Goal: Task Accomplishment & Management: Complete application form

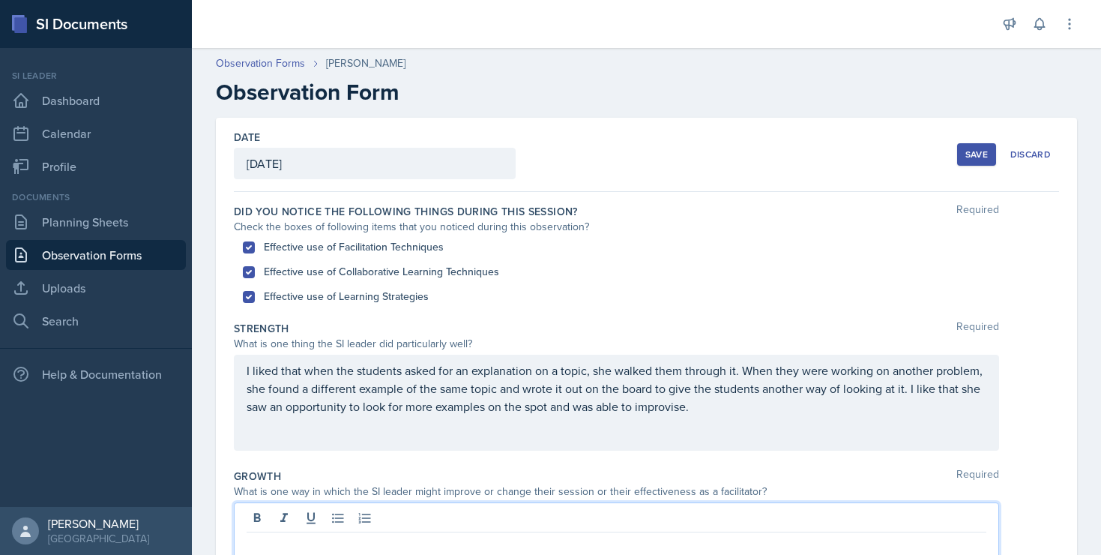
scroll to position [244, 0]
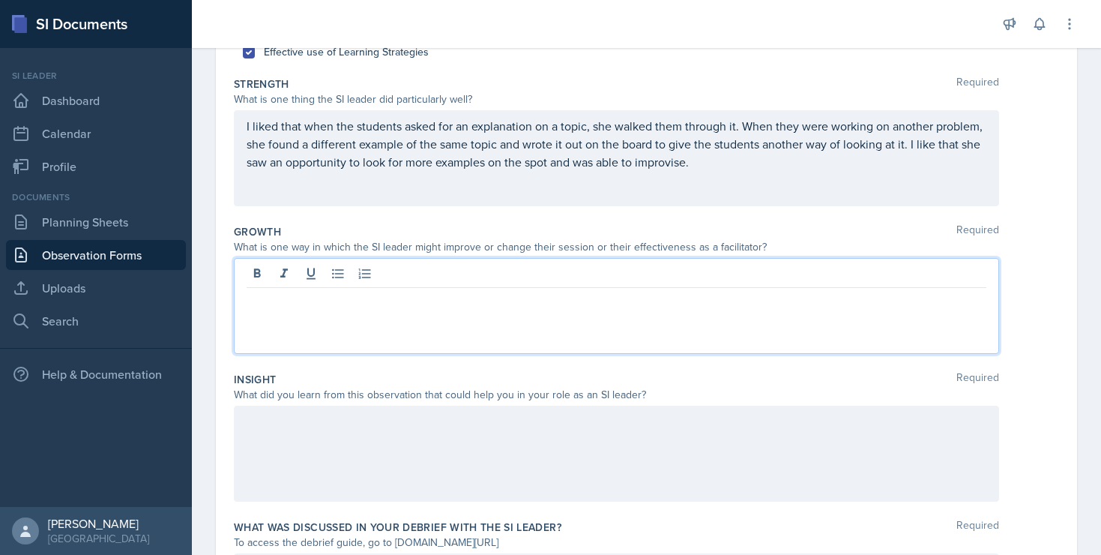
click at [274, 435] on div at bounding box center [616, 453] width 765 height 96
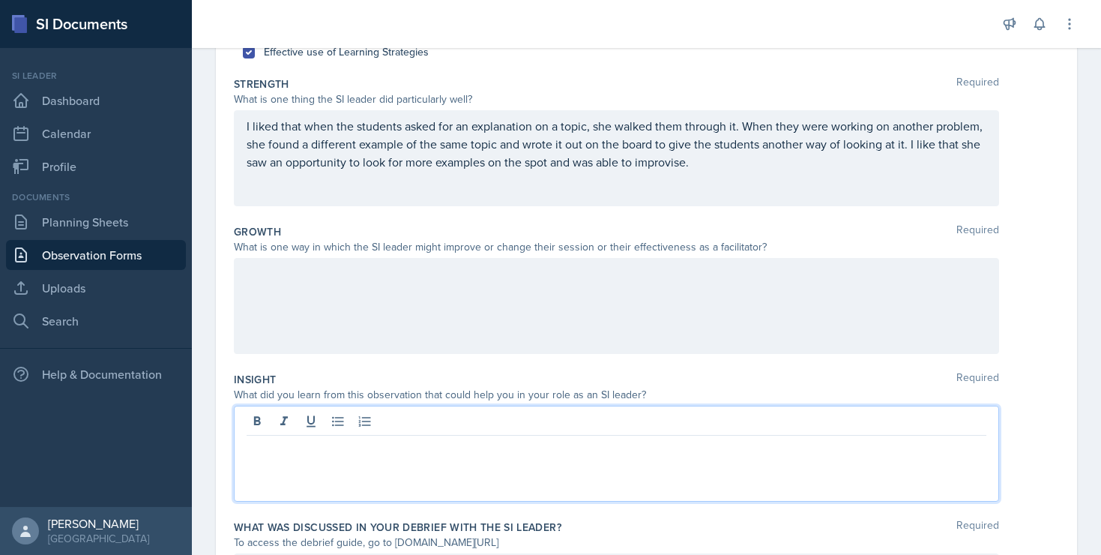
scroll to position [271, 0]
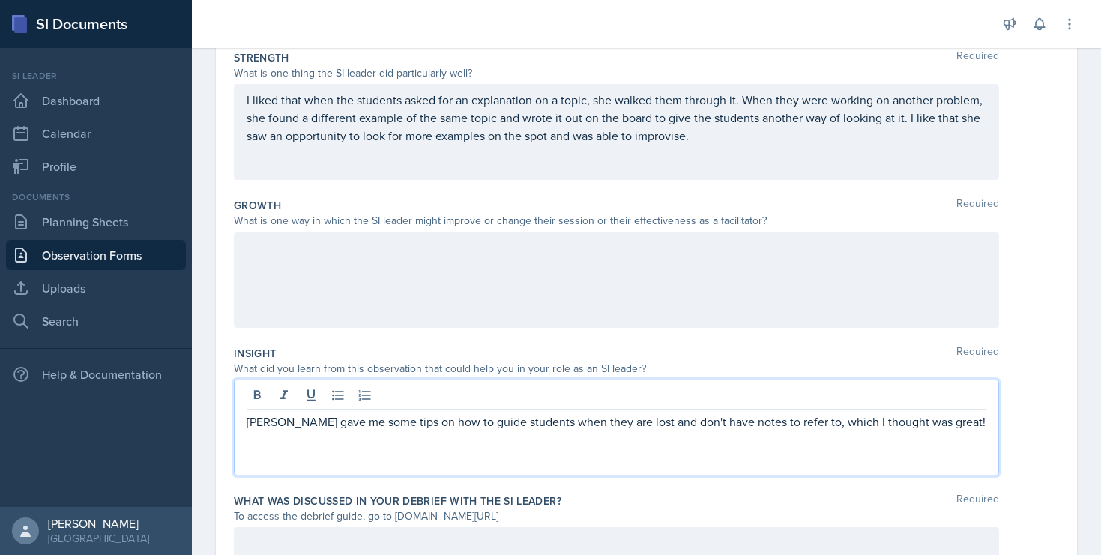
click at [924, 424] on p "[PERSON_NAME] gave me some tips on how to guide students when they are lost and…" at bounding box center [617, 421] width 740 height 18
click at [665, 450] on div "[PERSON_NAME] gave me some tips on how to guide students when they are lost and…" at bounding box center [616, 427] width 765 height 96
click at [430, 439] on p "[PERSON_NAME] gave me some tips on how to guide students when they are lost and…" at bounding box center [617, 430] width 740 height 36
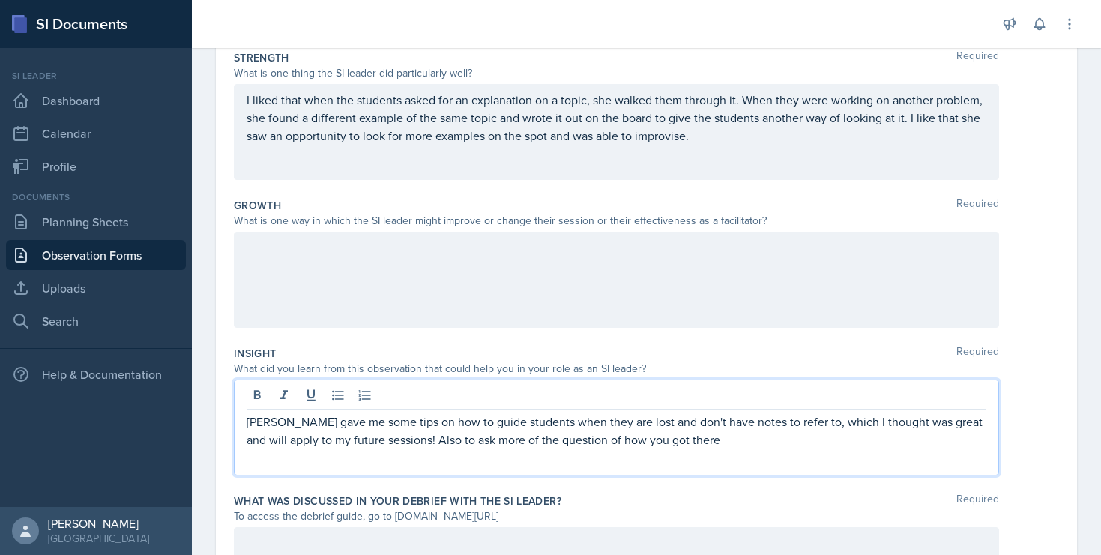
click at [597, 441] on p "[PERSON_NAME] gave me some tips on how to guide students when they are lost and…" at bounding box center [617, 430] width 740 height 36
click at [658, 440] on p "[PERSON_NAME] gave me some tips on how to guide students when they are lost and…" at bounding box center [617, 430] width 740 height 36
click at [818, 450] on div "[PERSON_NAME] gave me some tips on how to guide students when they are lost and…" at bounding box center [616, 427] width 765 height 96
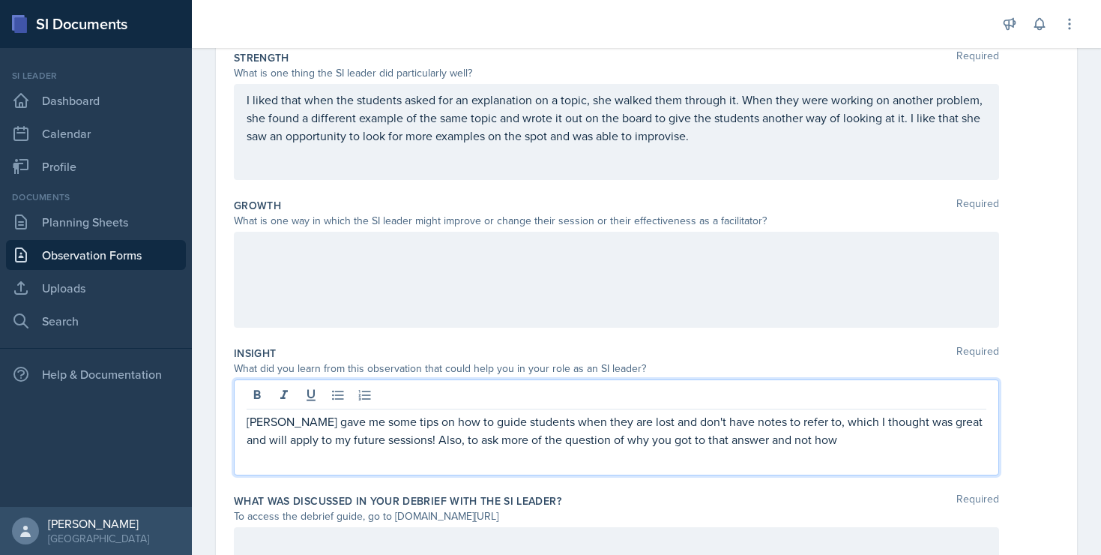
click at [816, 444] on p "[PERSON_NAME] gave me some tips on how to guide students when they are lost and…" at bounding box center [617, 430] width 740 height 36
click at [559, 248] on div at bounding box center [616, 280] width 765 height 96
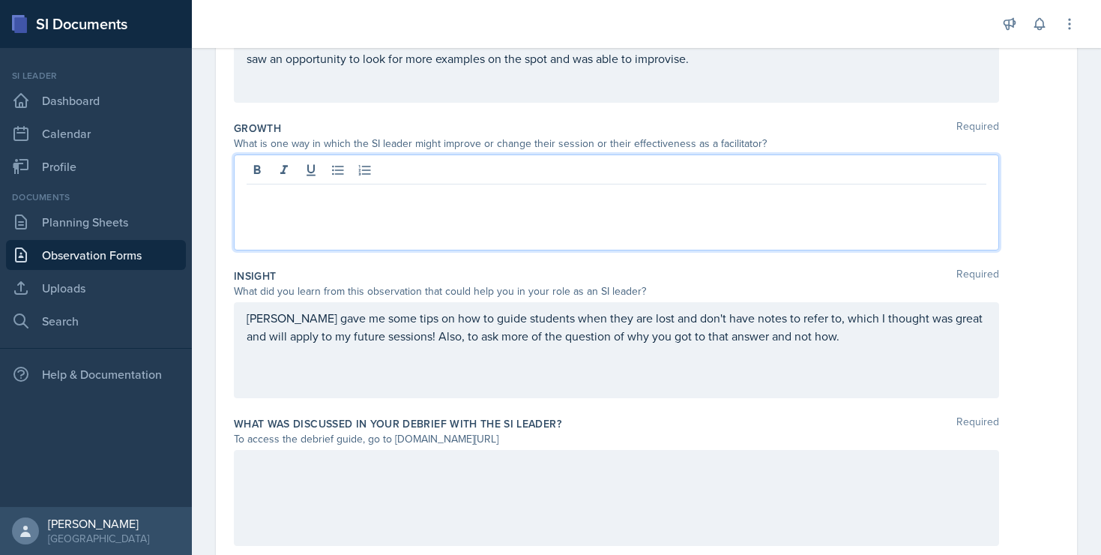
scroll to position [350, 0]
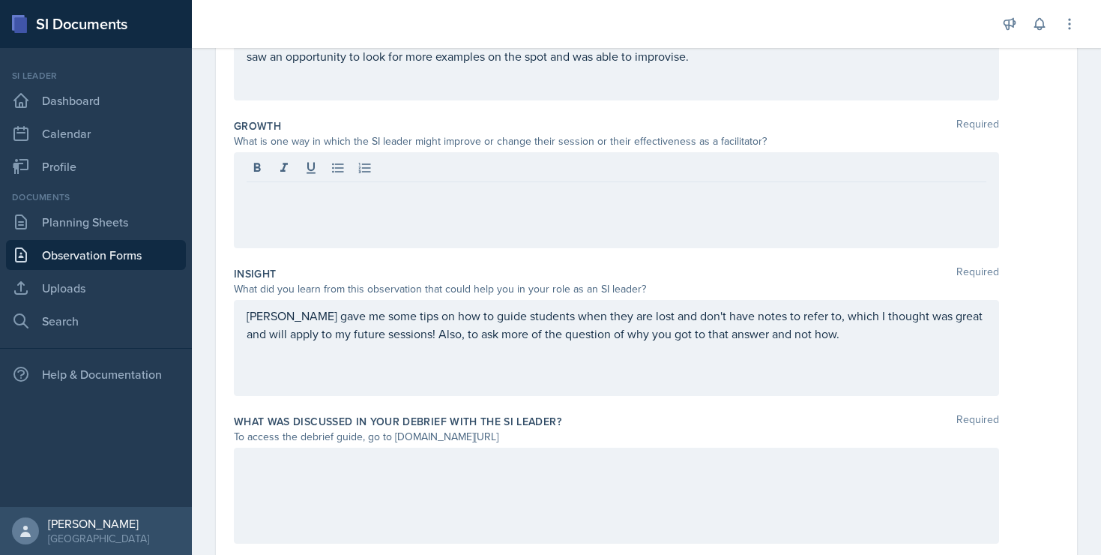
click at [832, 345] on div "[PERSON_NAME] gave me some tips on how to guide students when they are lost and…" at bounding box center [616, 348] width 765 height 96
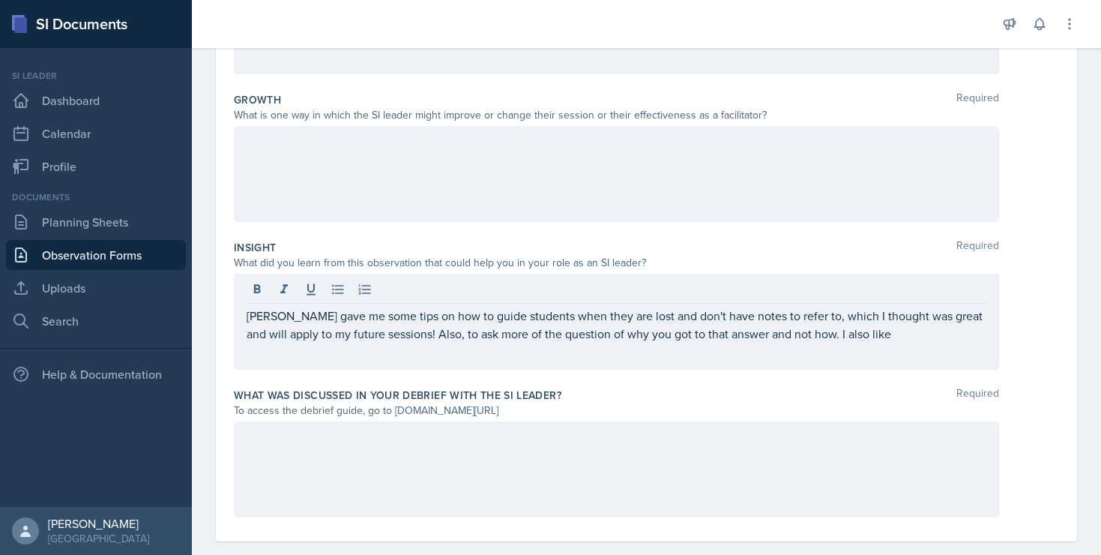
click at [598, 486] on div at bounding box center [616, 469] width 765 height 96
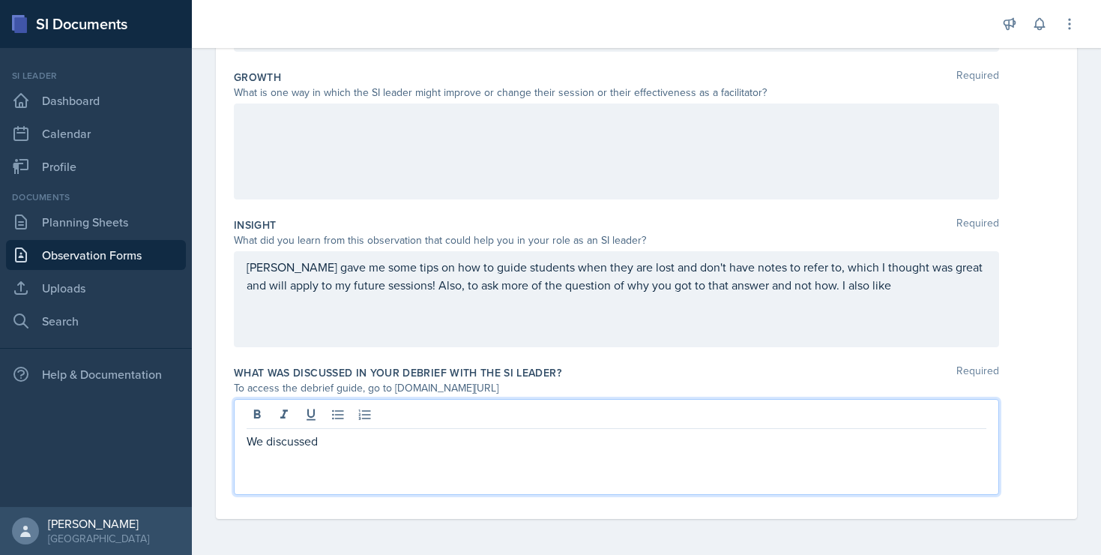
click at [315, 437] on p "We discussed" at bounding box center [617, 441] width 740 height 18
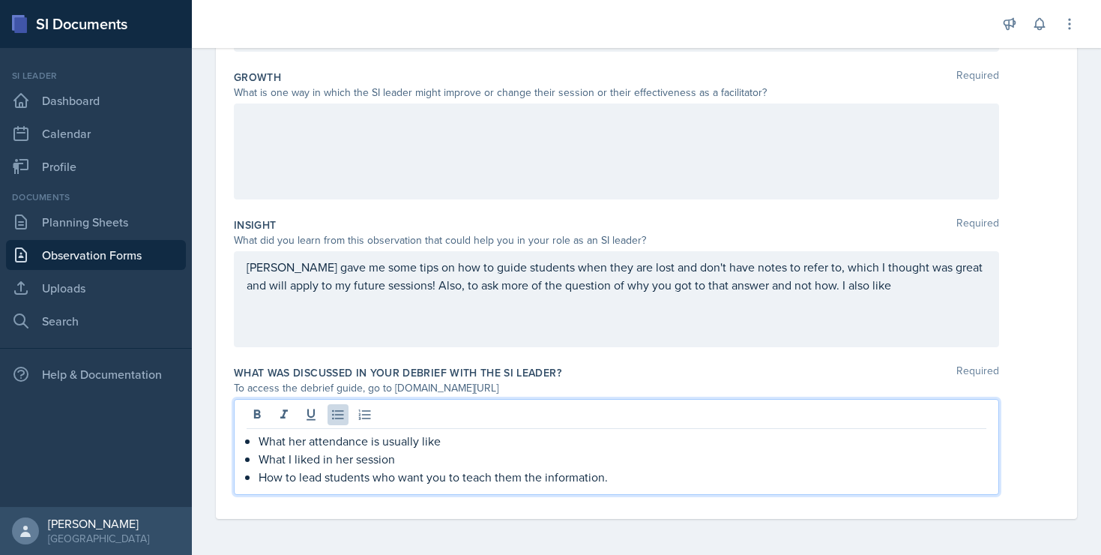
click at [415, 456] on p "What I liked in her session" at bounding box center [623, 459] width 728 height 18
click at [470, 441] on p "What her attendance is usually like" at bounding box center [623, 441] width 728 height 18
click at [639, 479] on p "How to lead students who want you to teach them the information." at bounding box center [623, 477] width 728 height 18
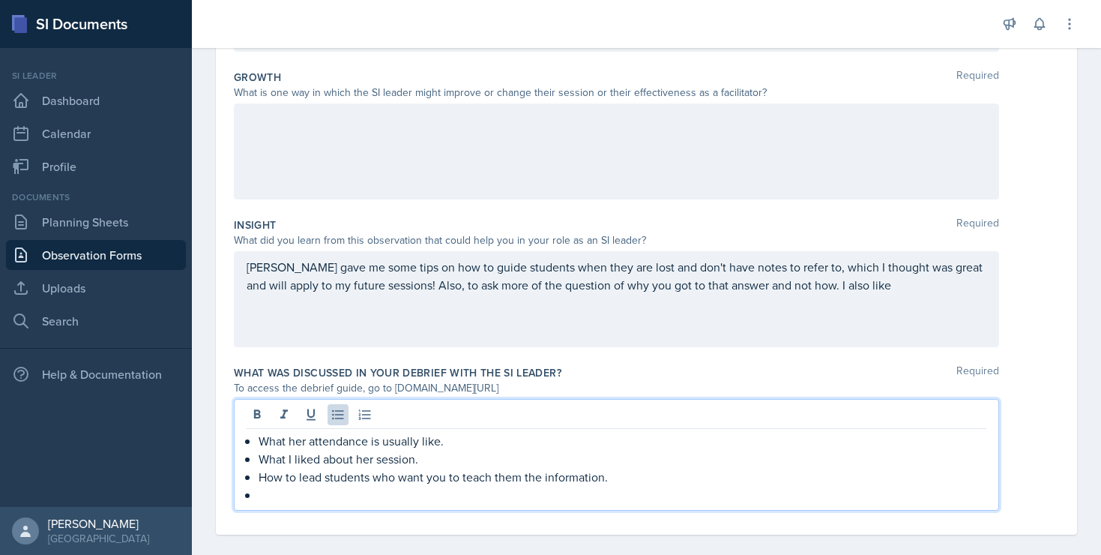
scroll to position [402, 0]
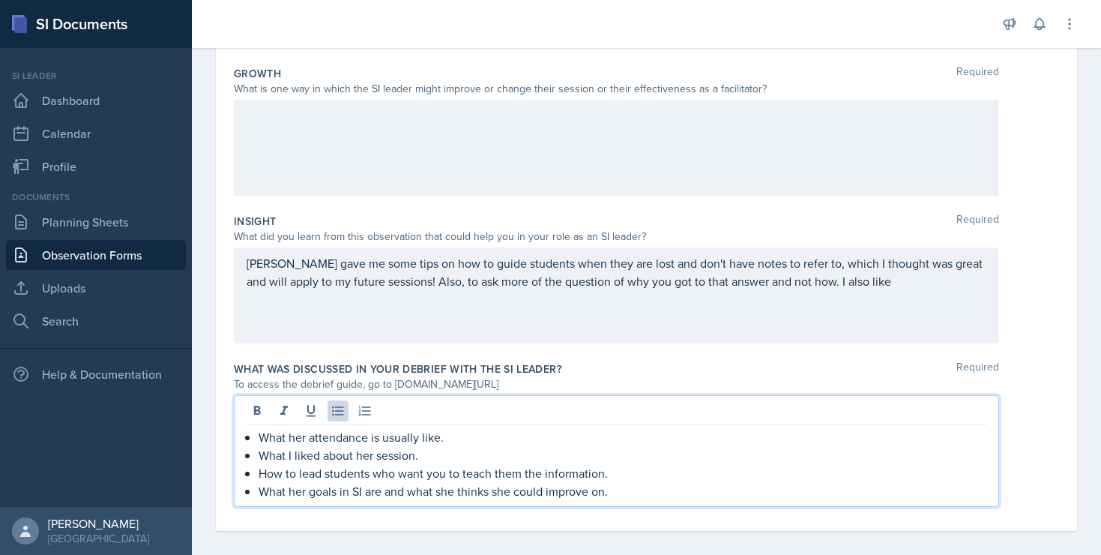
click at [578, 499] on p "What her goals in SI are and what she thinks she could improve on." at bounding box center [623, 491] width 728 height 18
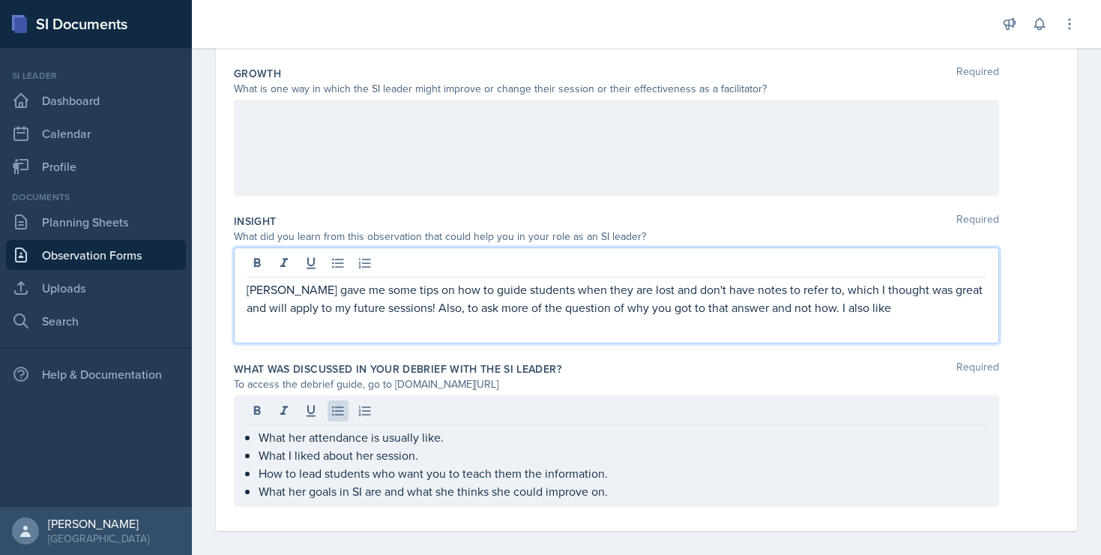
click at [460, 284] on p "[PERSON_NAME] gave me some tips on how to guide students when they are lost and…" at bounding box center [617, 298] width 740 height 36
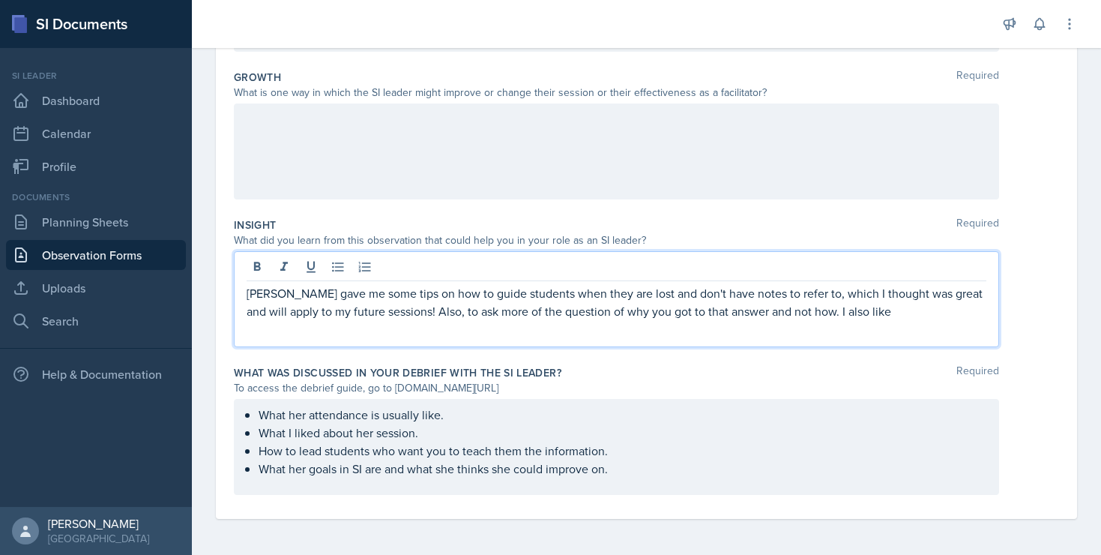
click at [460, 315] on p "[PERSON_NAME] gave me some tips on how to guide students when they are lost and…" at bounding box center [617, 302] width 740 height 36
click at [566, 313] on p "[PERSON_NAME] gave me some tips on how to guide students when they are lost and…" at bounding box center [617, 302] width 740 height 36
click at [581, 316] on p "[PERSON_NAME] gave me some tips on how to guide students when they are lost and…" at bounding box center [617, 302] width 740 height 36
click at [568, 315] on p "[PERSON_NAME] gave me some tips on how to guide students when they are lost and…" at bounding box center [617, 302] width 740 height 36
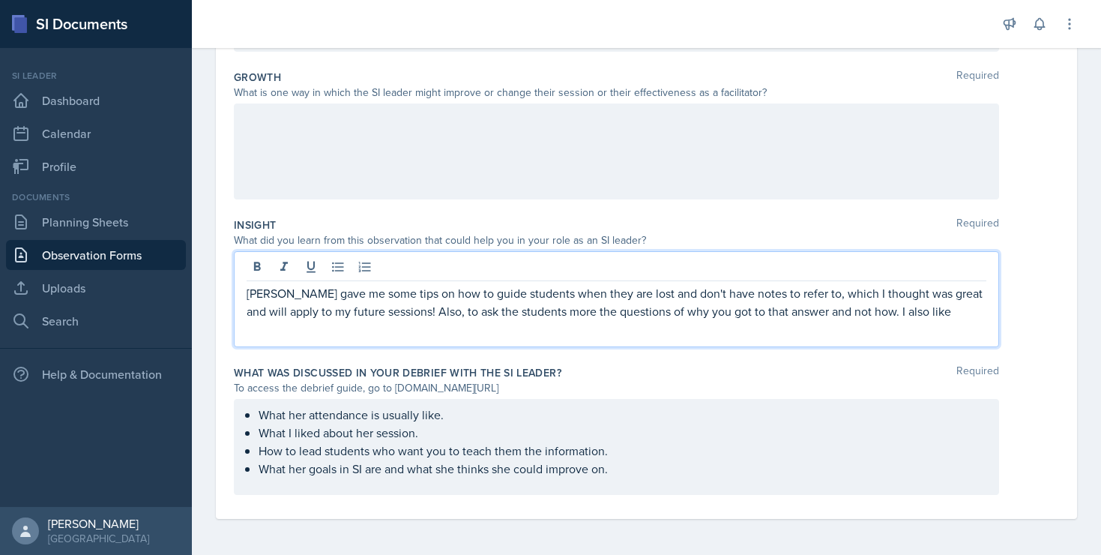
click at [565, 314] on p "[PERSON_NAME] gave me some tips on how to guide students when they are lost and…" at bounding box center [617, 302] width 740 height 36
click at [929, 314] on p "[PERSON_NAME] gave me some tips on how to guide students when they are lost and…" at bounding box center [617, 302] width 740 height 36
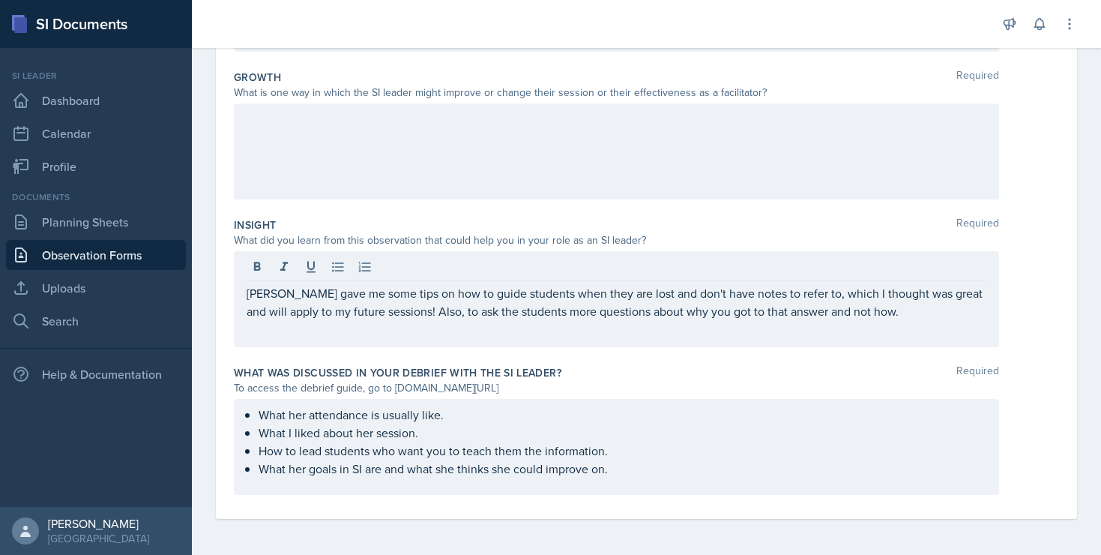
click at [692, 139] on div at bounding box center [616, 151] width 765 height 96
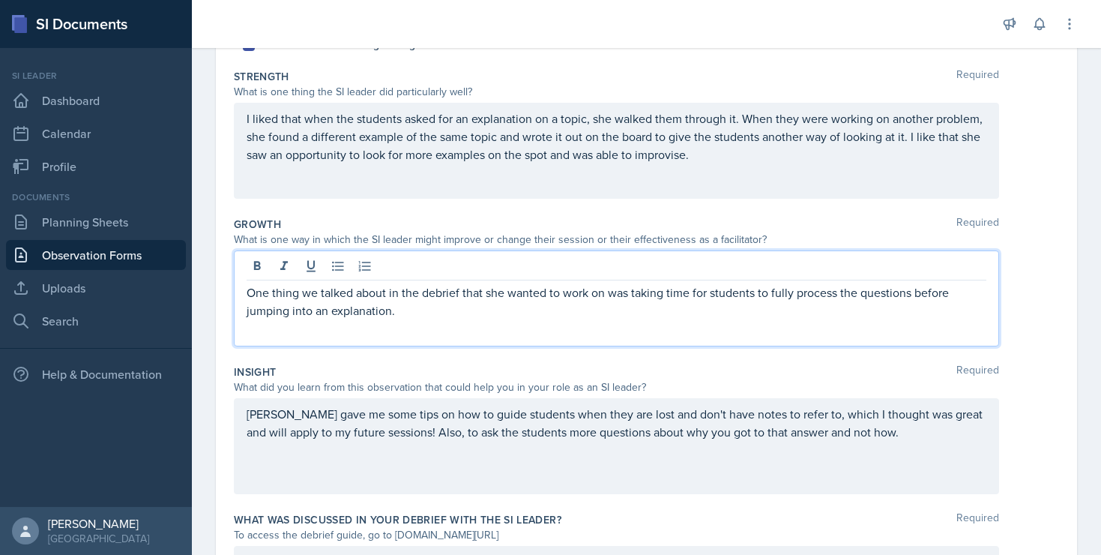
scroll to position [237, 0]
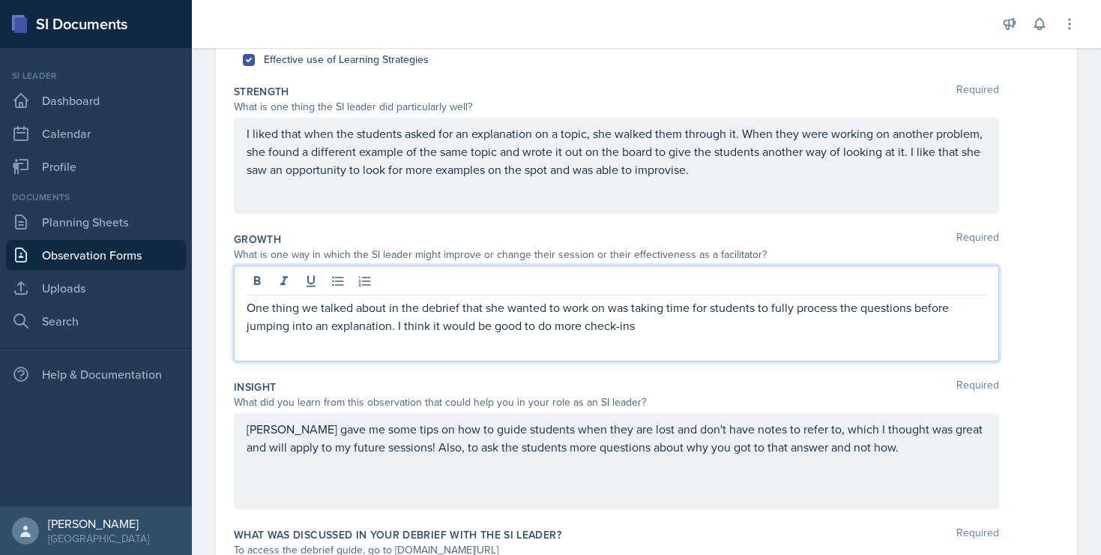
click at [662, 322] on p "One thing we talked about in the debrief that she wanted to work on was taking …" at bounding box center [617, 316] width 740 height 36
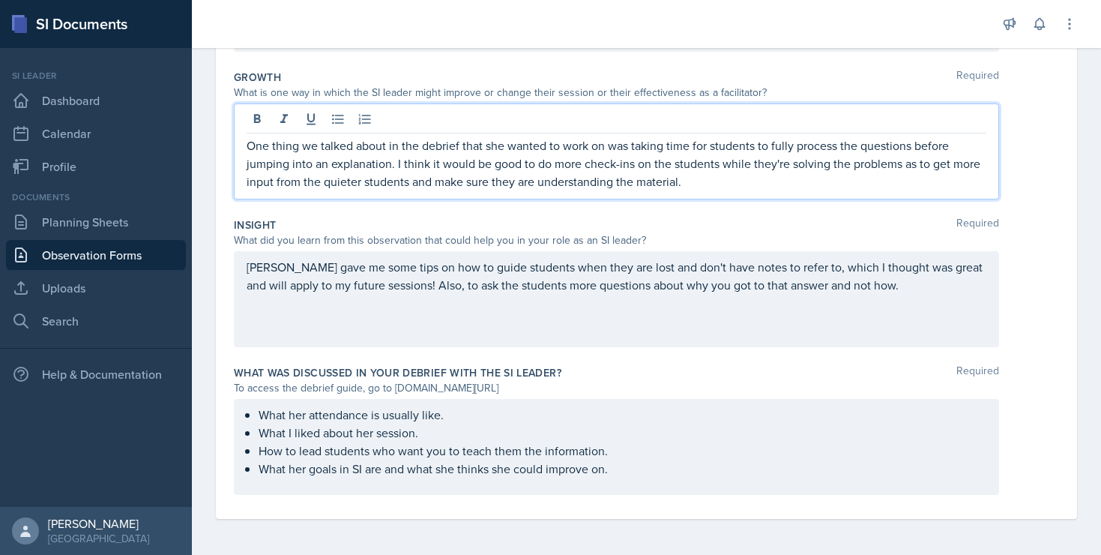
scroll to position [0, 0]
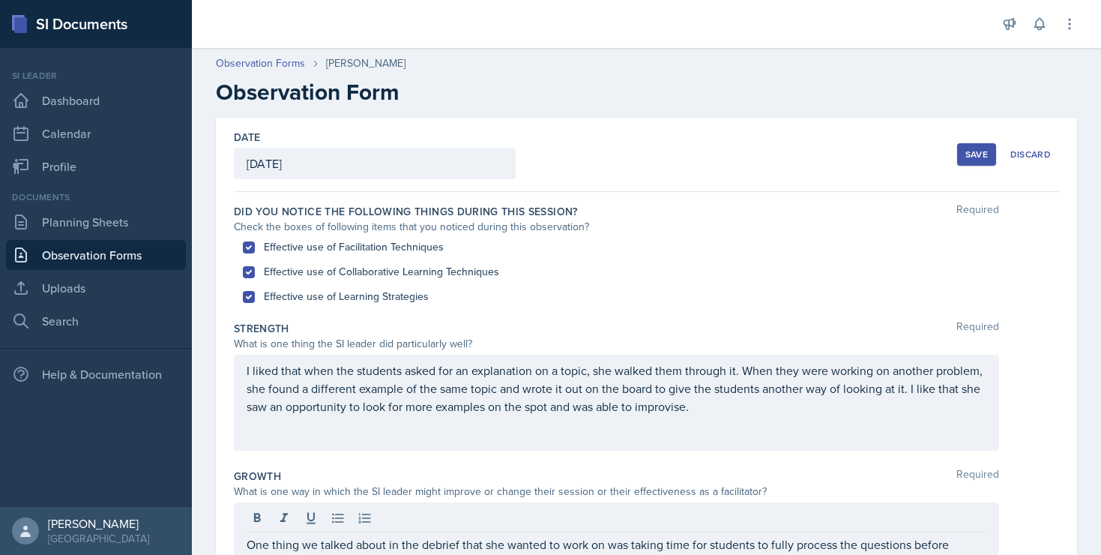
click at [967, 160] on div "Save" at bounding box center [976, 154] width 22 height 12
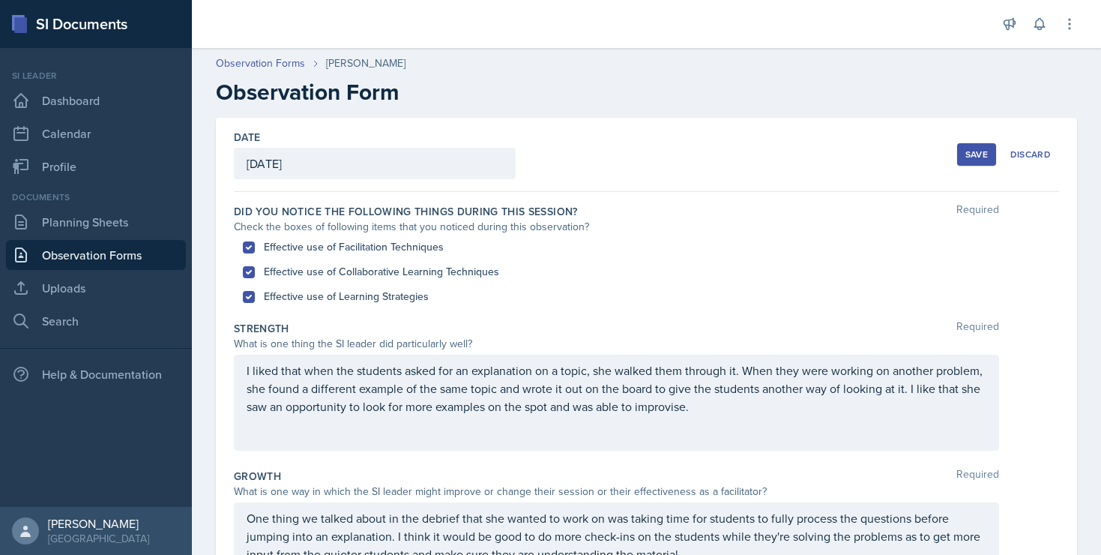
click at [964, 149] on button "Save" at bounding box center [976, 154] width 39 height 22
click at [962, 161] on button "Save" at bounding box center [976, 154] width 39 height 22
